Goal: Task Accomplishment & Management: Complete application form

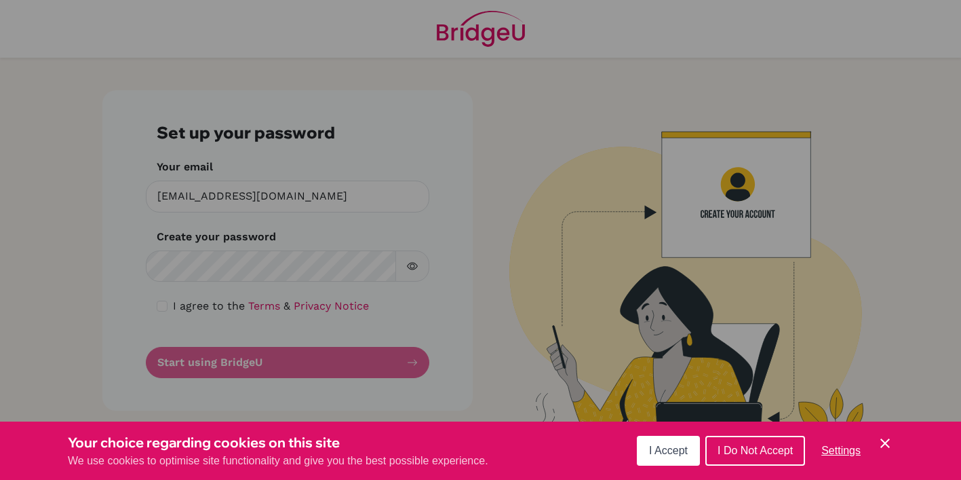
click at [264, 261] on div "Cookie Preferences" at bounding box center [480, 240] width 961 height 480
click at [486, 193] on div "Cookie Preferences" at bounding box center [480, 240] width 961 height 480
click at [675, 444] on span "I Accept" at bounding box center [668, 450] width 39 height 12
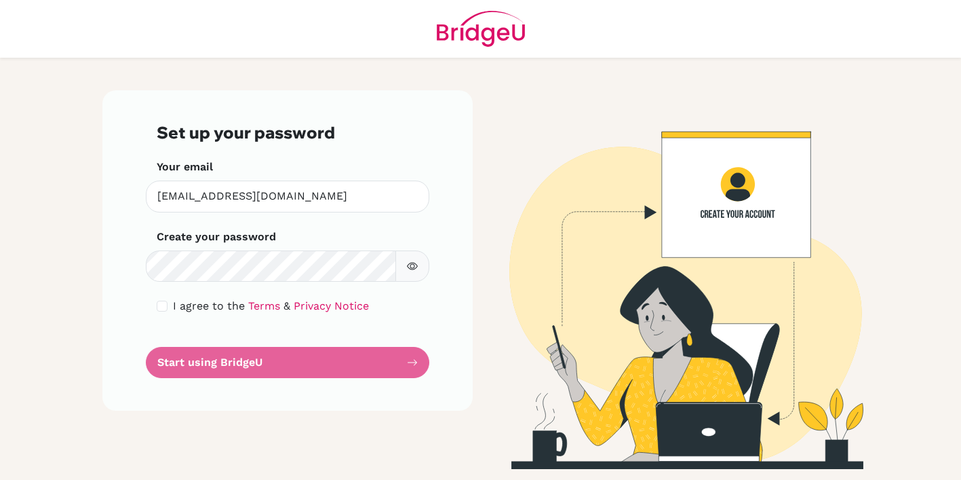
click at [163, 303] on input "checkbox" at bounding box center [162, 306] width 11 height 11
checkbox input "true"
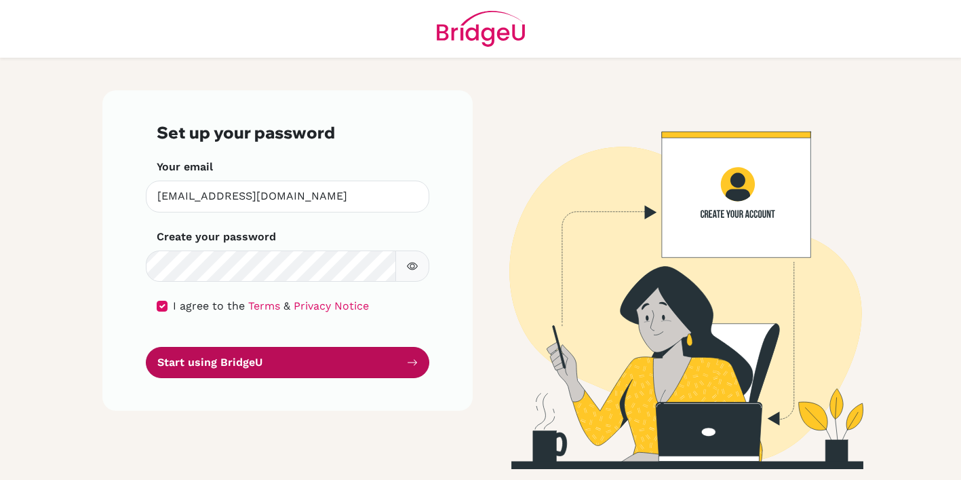
click at [288, 362] on button "Start using BridgeU" at bounding box center [288, 363] width 284 height 32
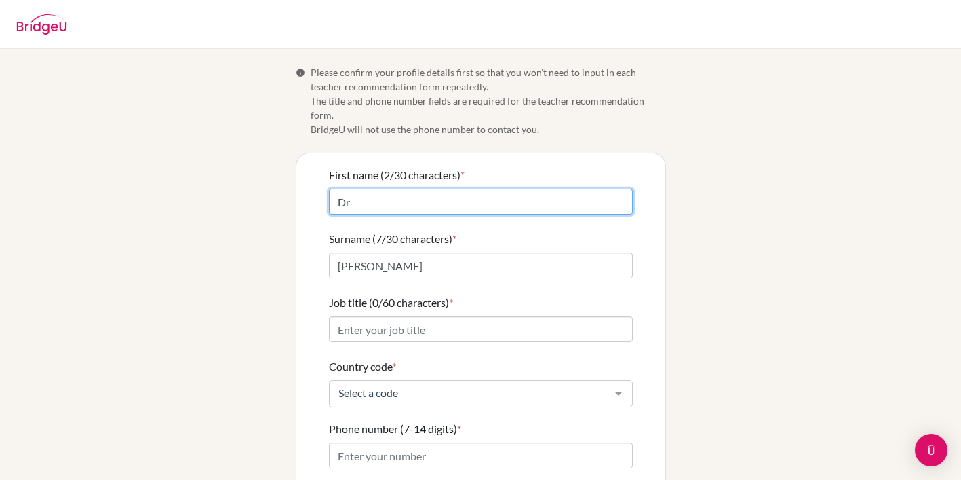
type input "D"
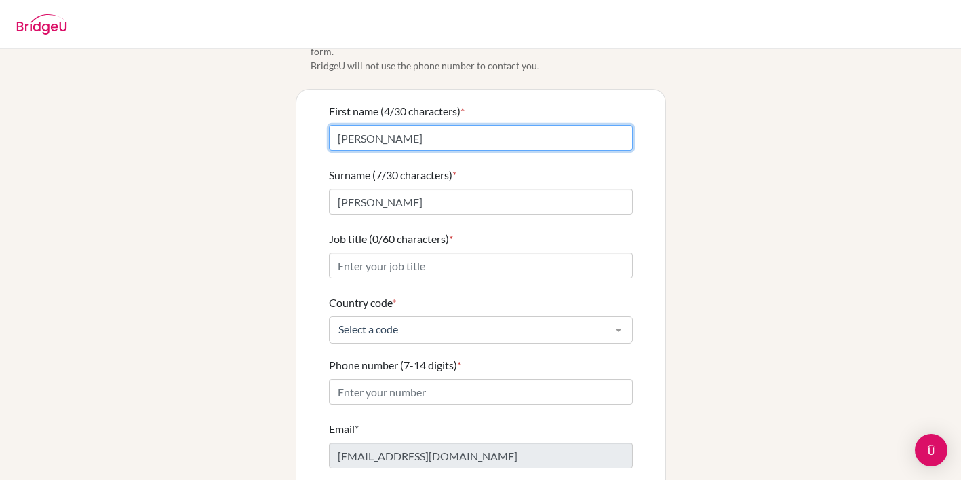
scroll to position [73, 0]
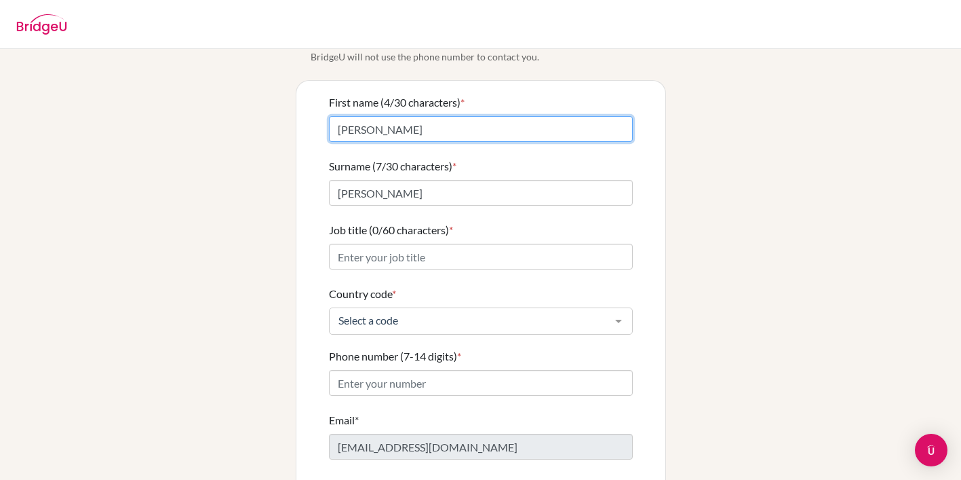
type input "J.E."
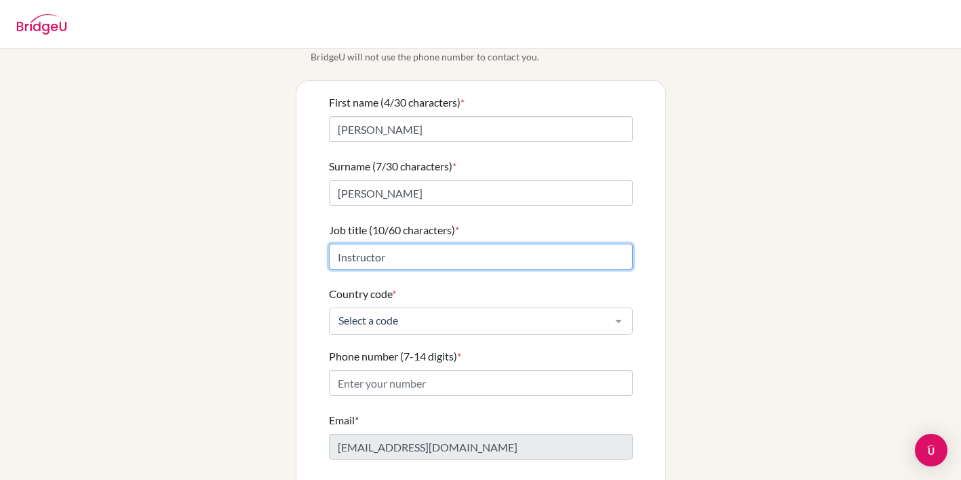
scroll to position [0, 0]
type input "Instructor"
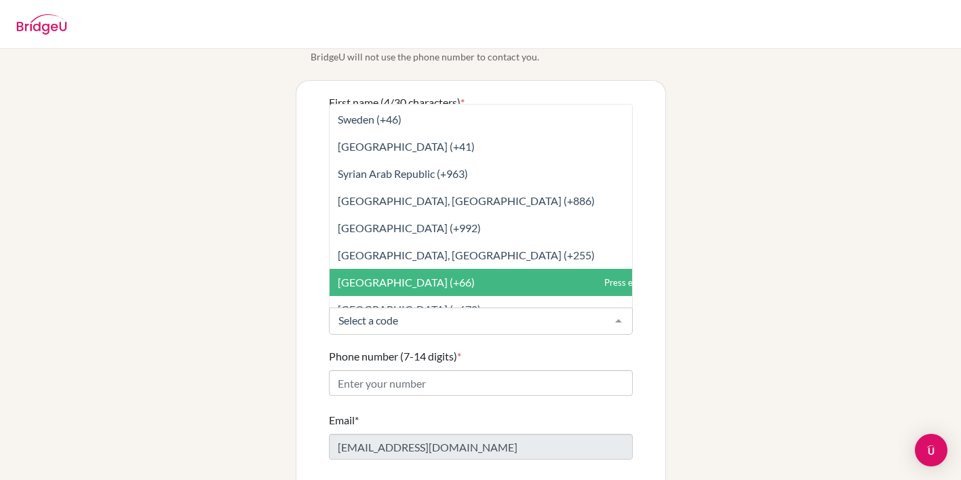
scroll to position [5724, 0]
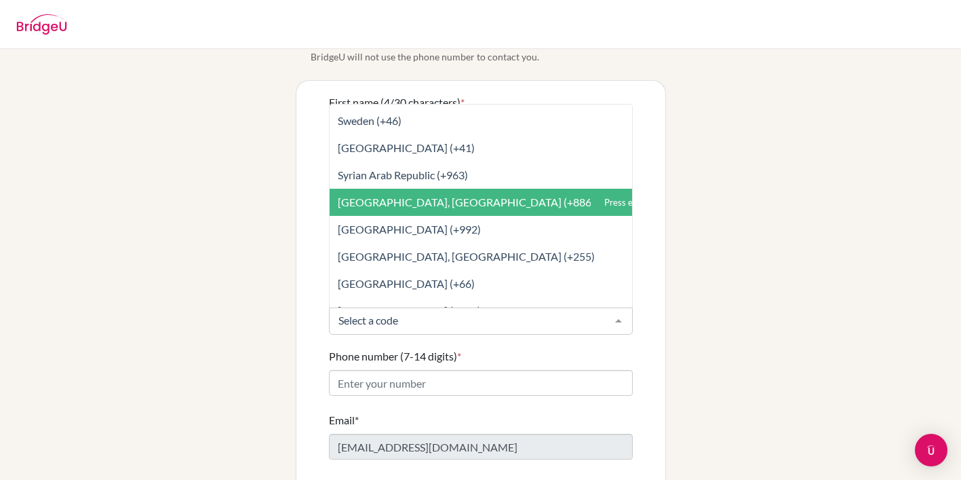
click at [414, 195] on span "Taiwan, Republic Of China (+886)" at bounding box center [511, 202] width 363 height 27
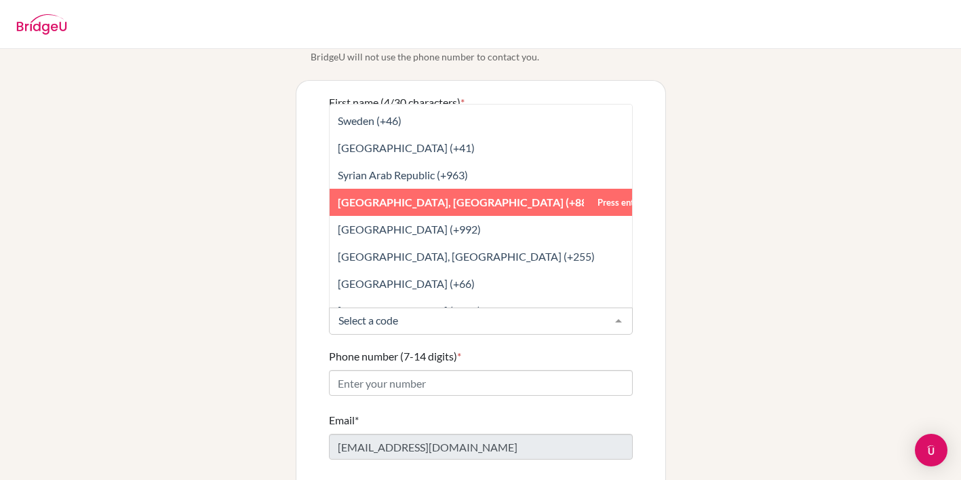
click at [625, 308] on div at bounding box center [618, 321] width 27 height 26
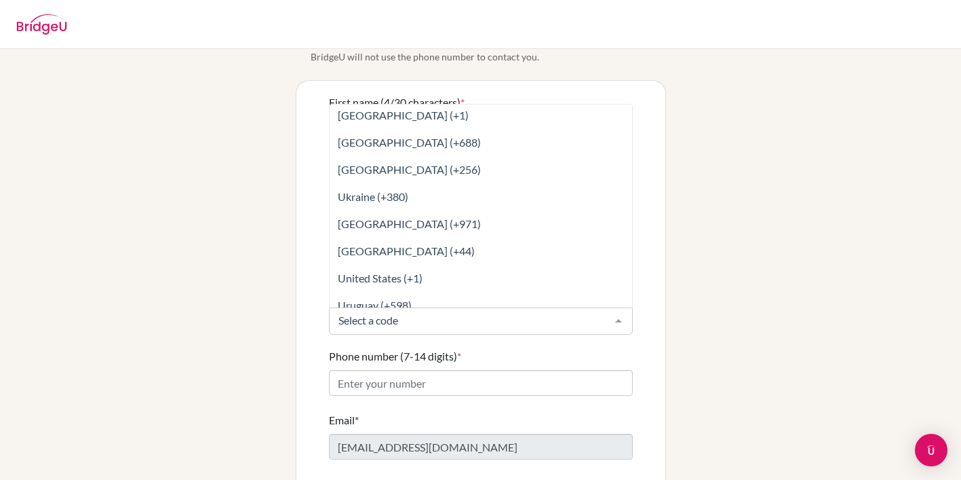
scroll to position [6159, 0]
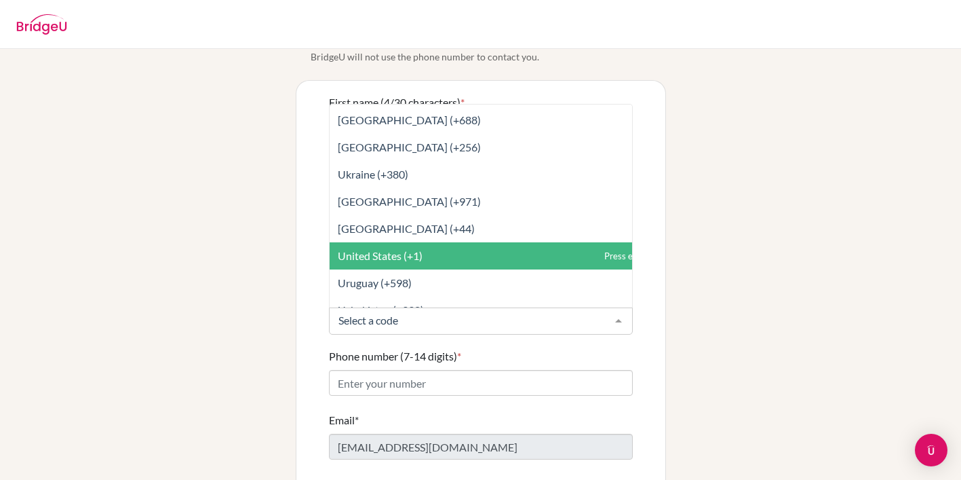
click at [406, 249] on span "United States (+1)" at bounding box center [380, 255] width 85 height 13
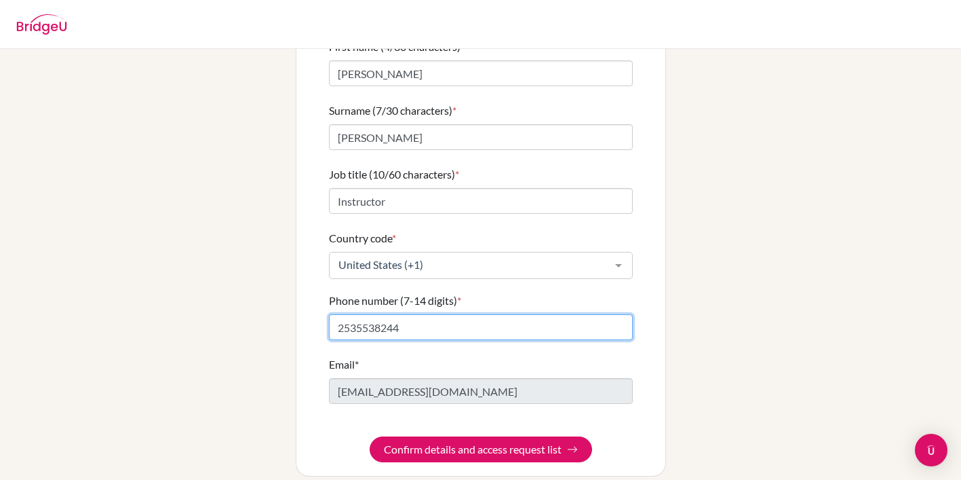
scroll to position [127, 0]
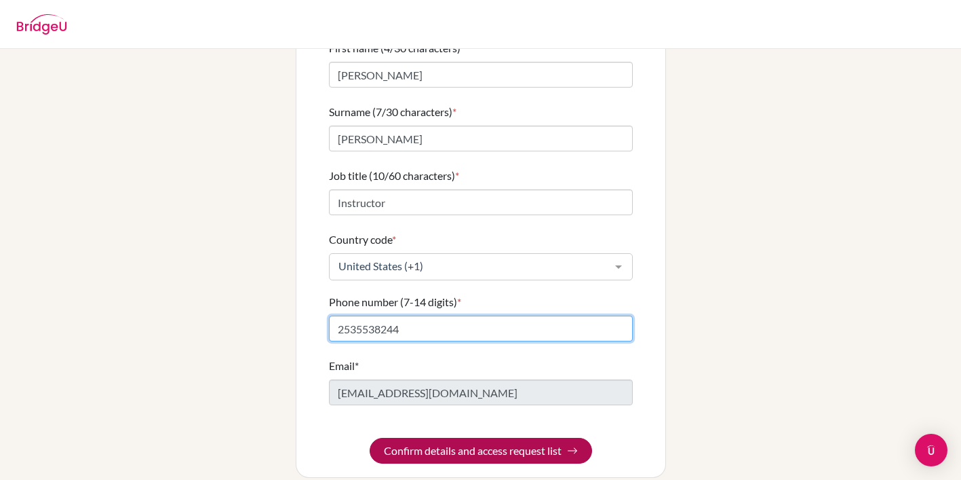
type input "2535538244"
click at [510, 438] on button "Confirm details and access request list" at bounding box center [481, 451] width 223 height 26
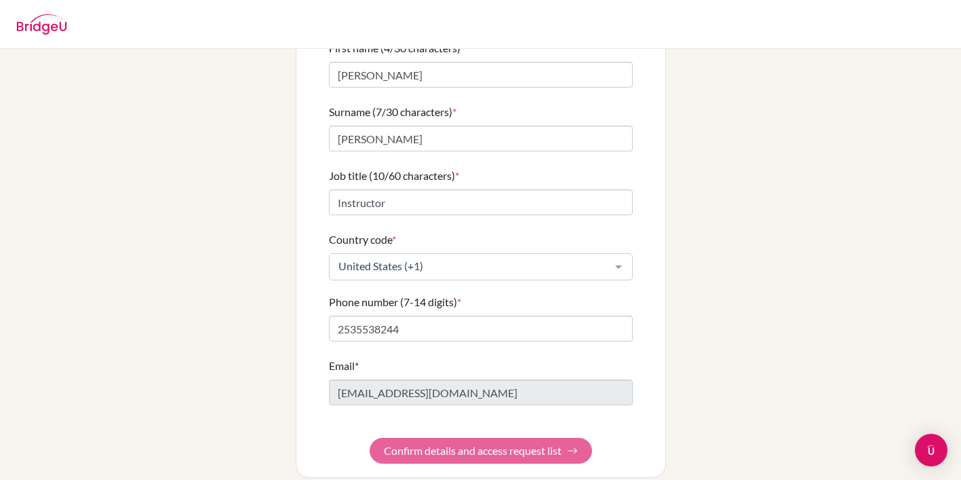
scroll to position [0, 0]
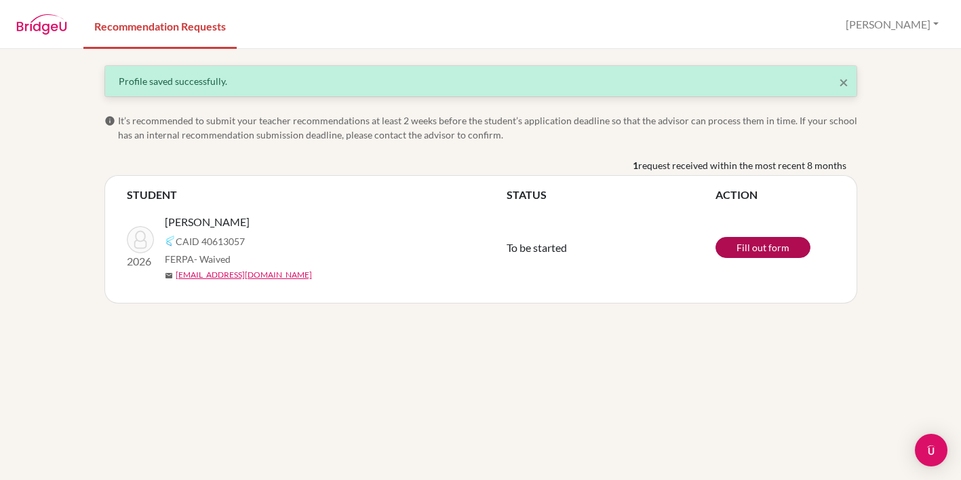
click at [758, 249] on link "Fill out form" at bounding box center [763, 247] width 95 height 21
